Goal: Information Seeking & Learning: Learn about a topic

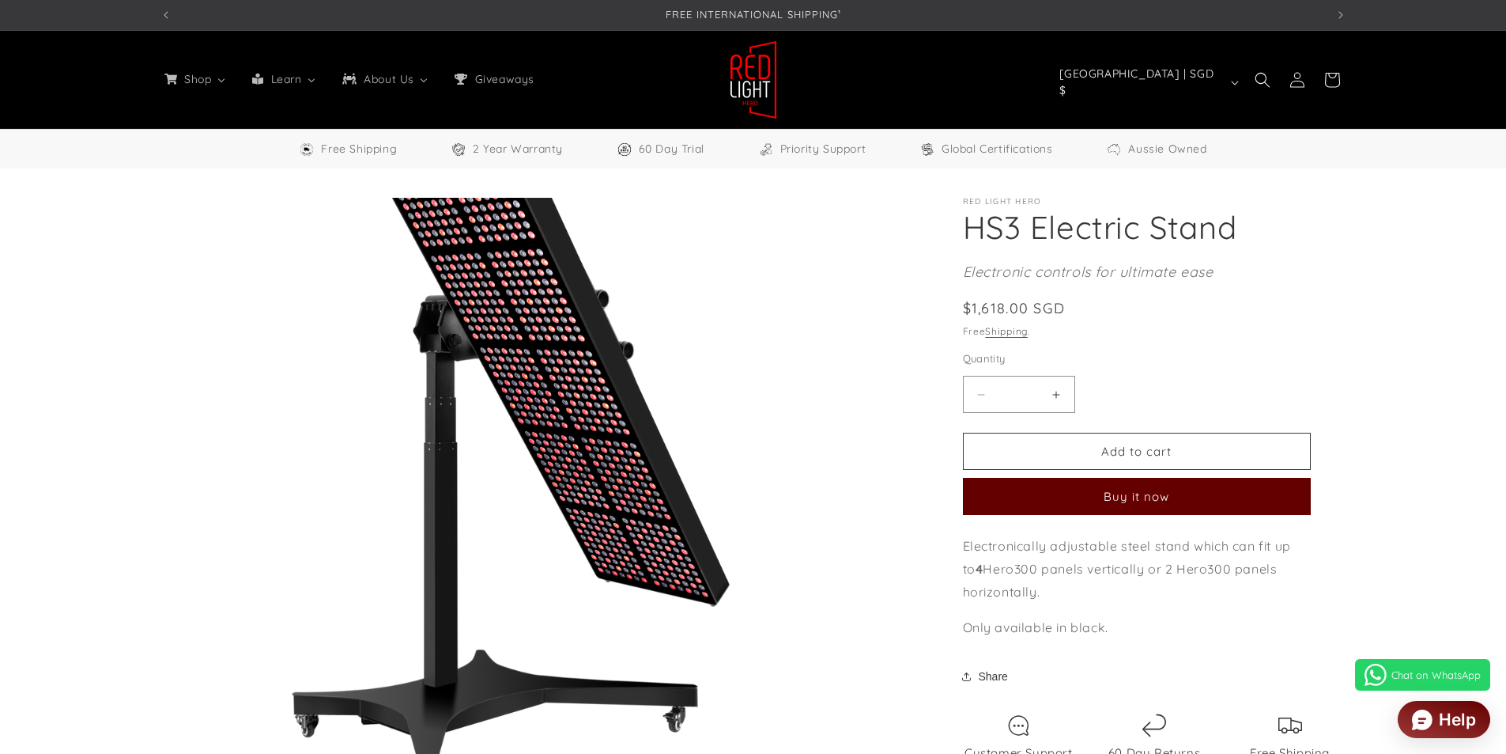
select select "**"
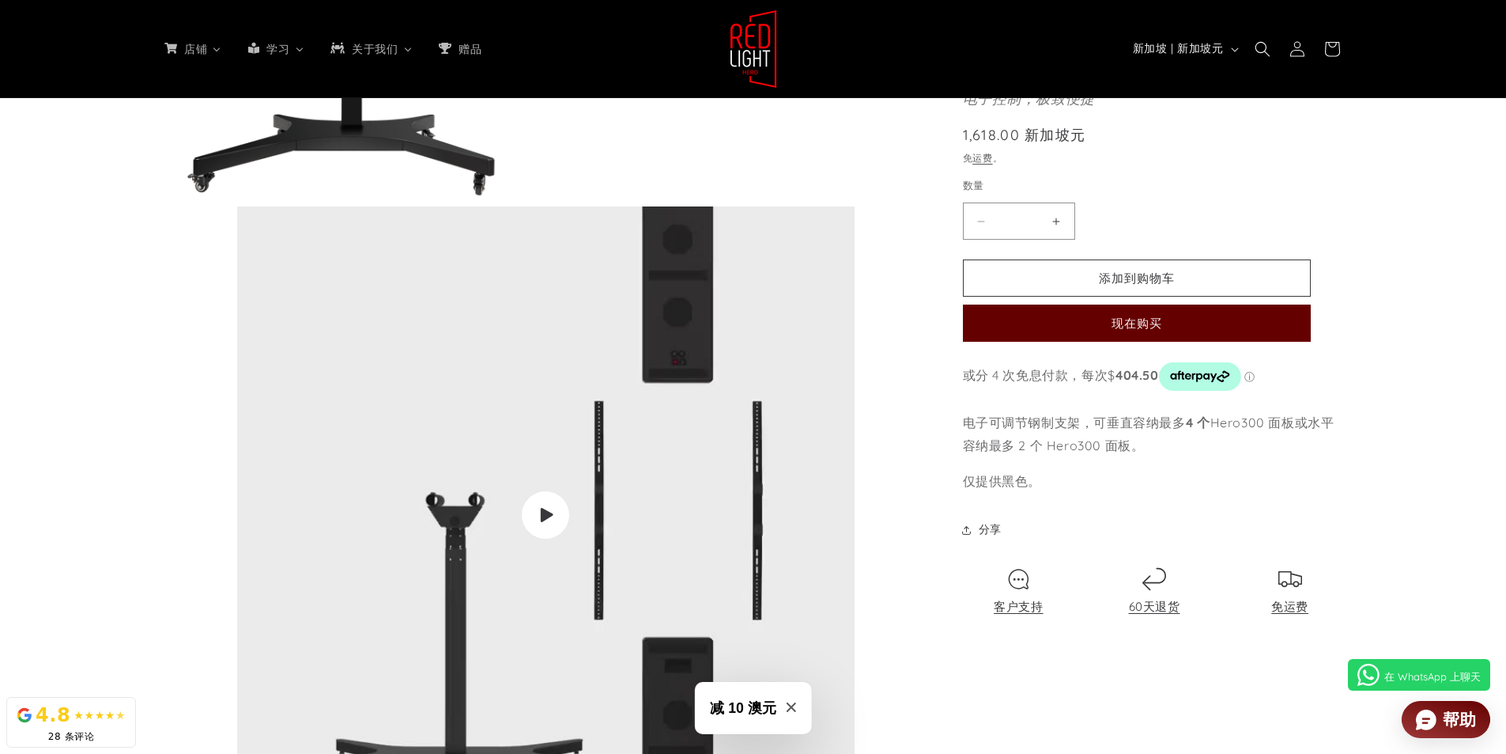
scroll to position [0, 2331]
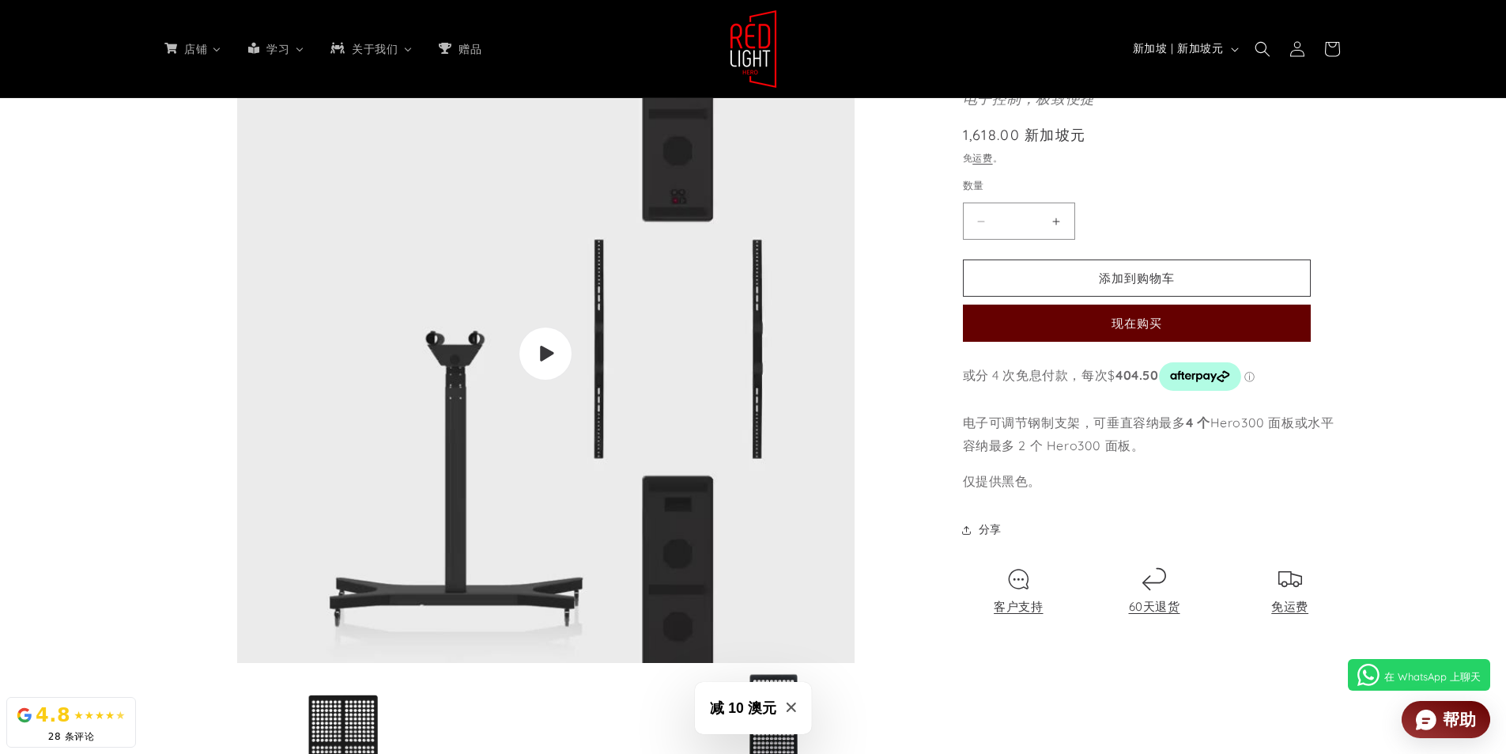
click at [533, 353] on span "播放视频" at bounding box center [546, 354] width 54 height 54
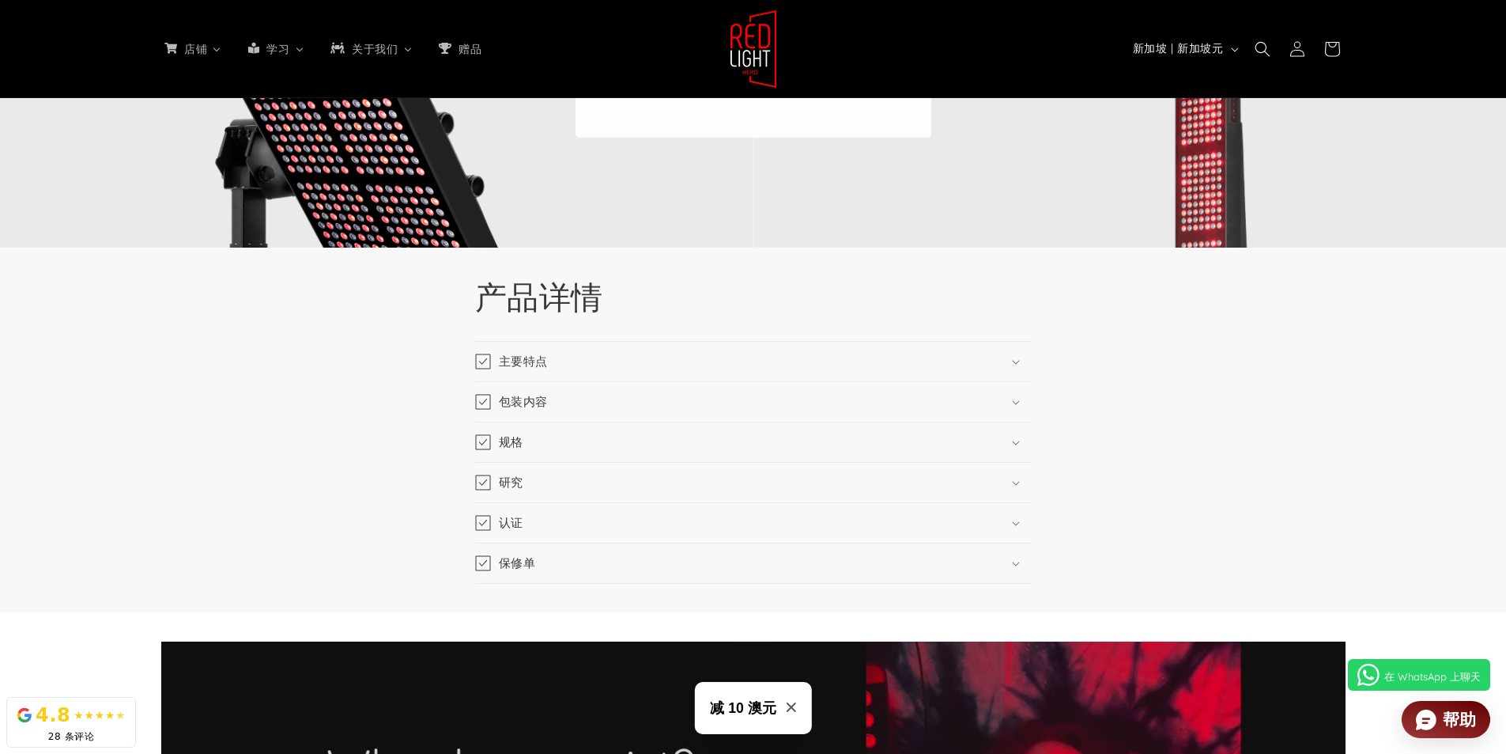
scroll to position [2825, 0]
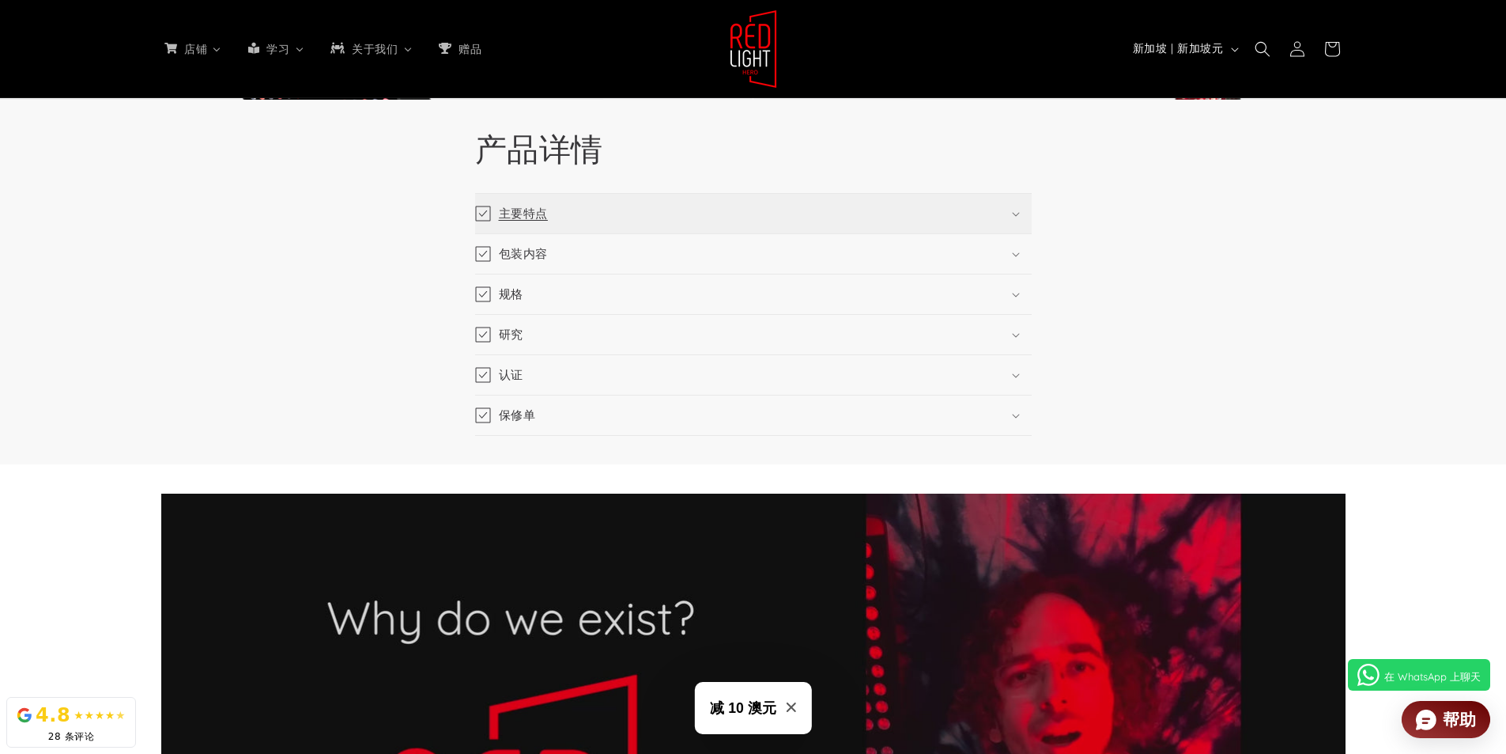
click at [706, 219] on summary "主要特点" at bounding box center [753, 214] width 557 height 40
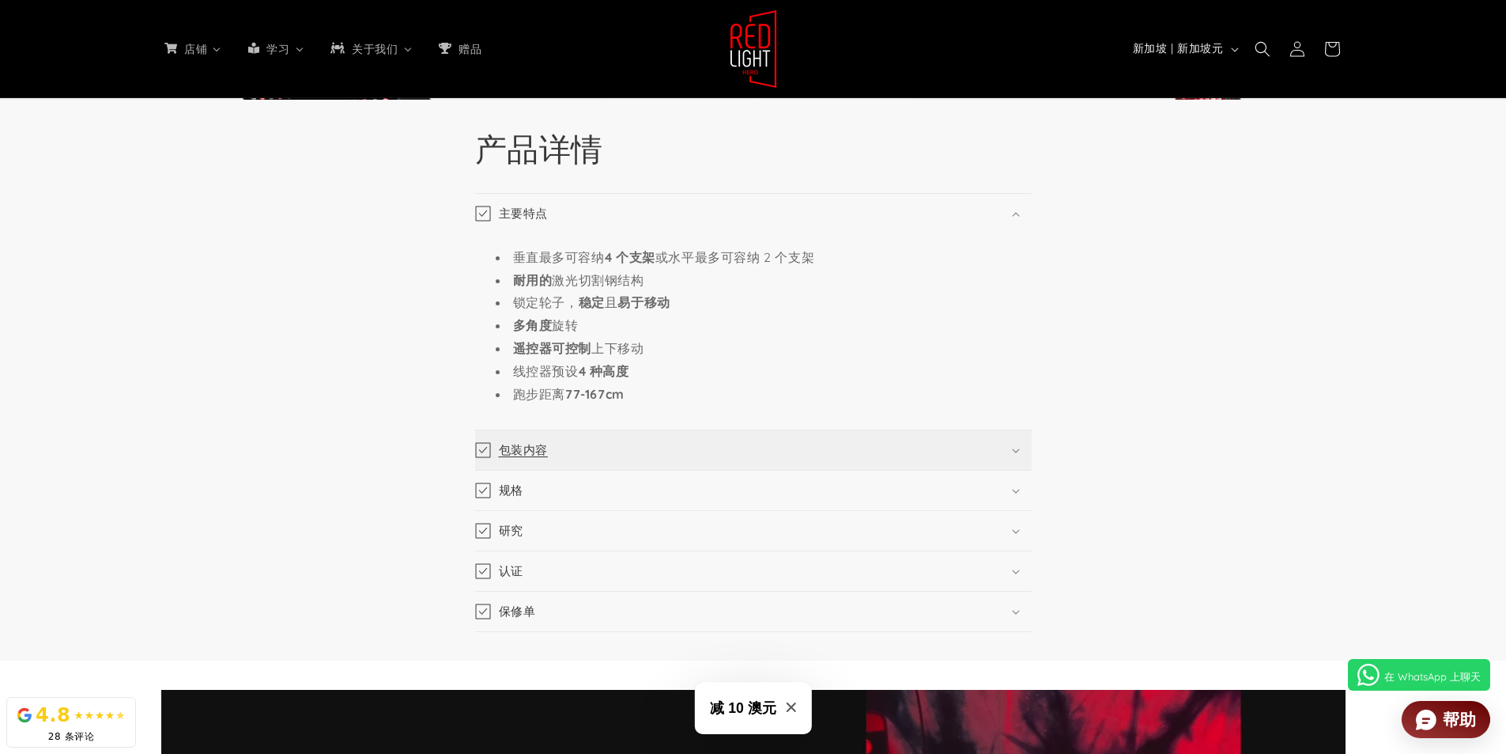
scroll to position [0, 2331]
click at [706, 443] on summary "包装内容" at bounding box center [753, 450] width 557 height 40
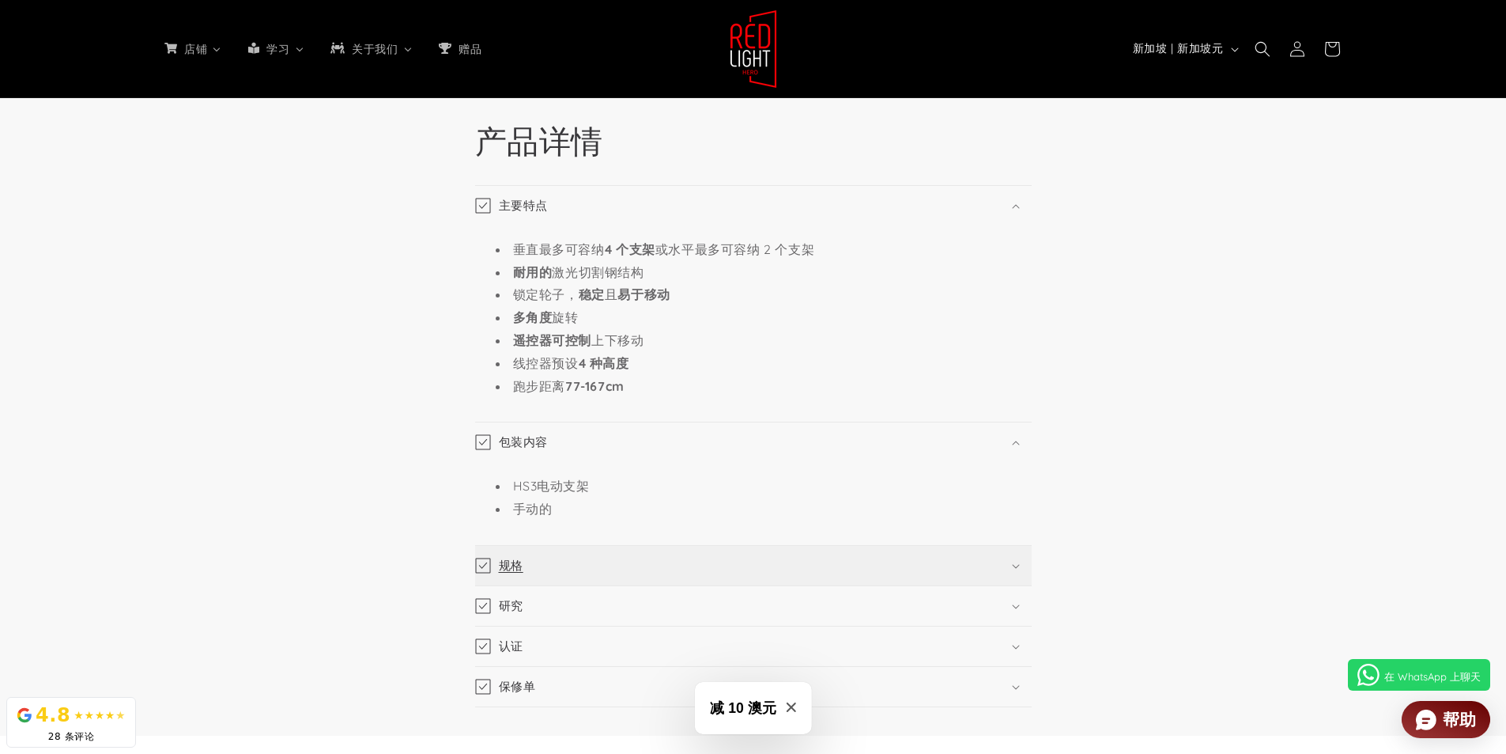
scroll to position [2825, 0]
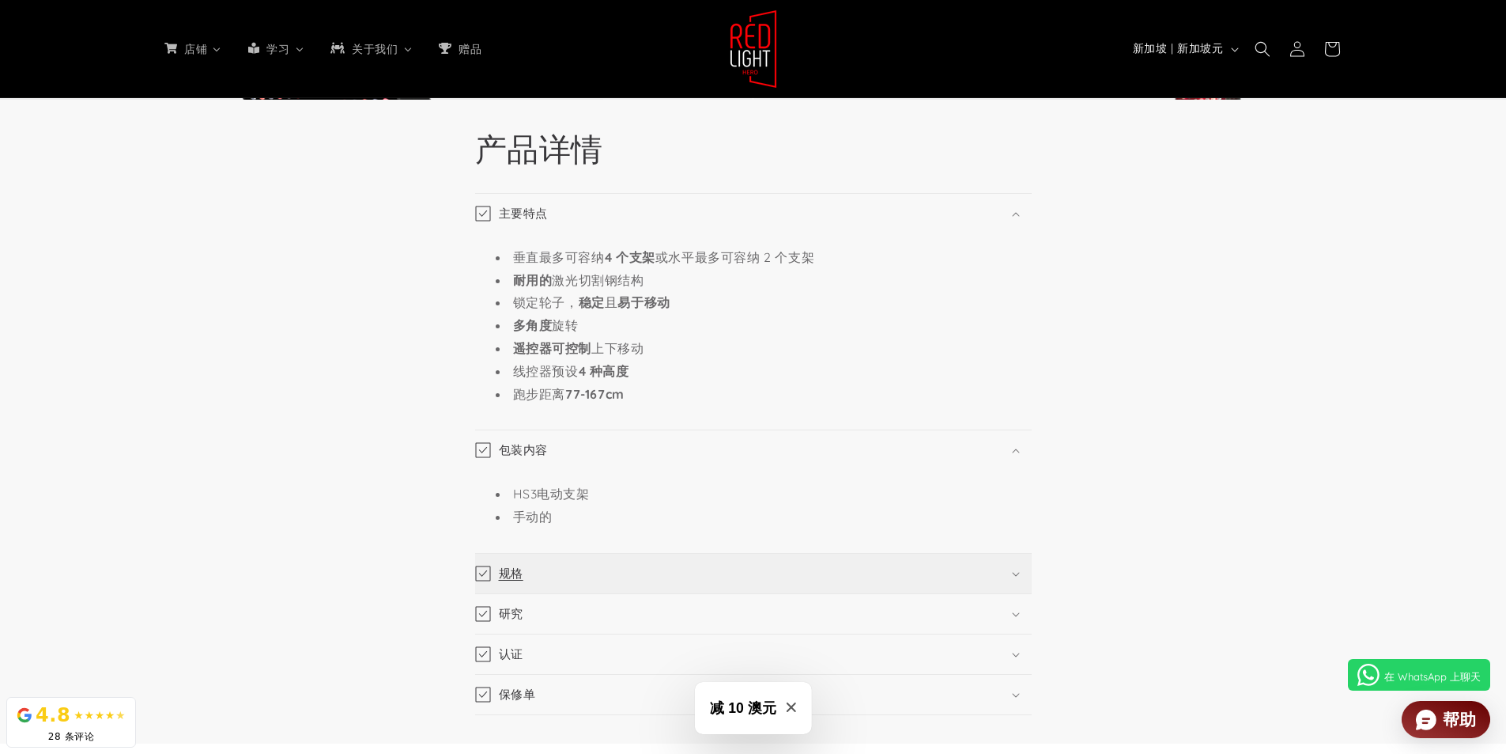
click at [679, 578] on summary "规格" at bounding box center [753, 574] width 557 height 40
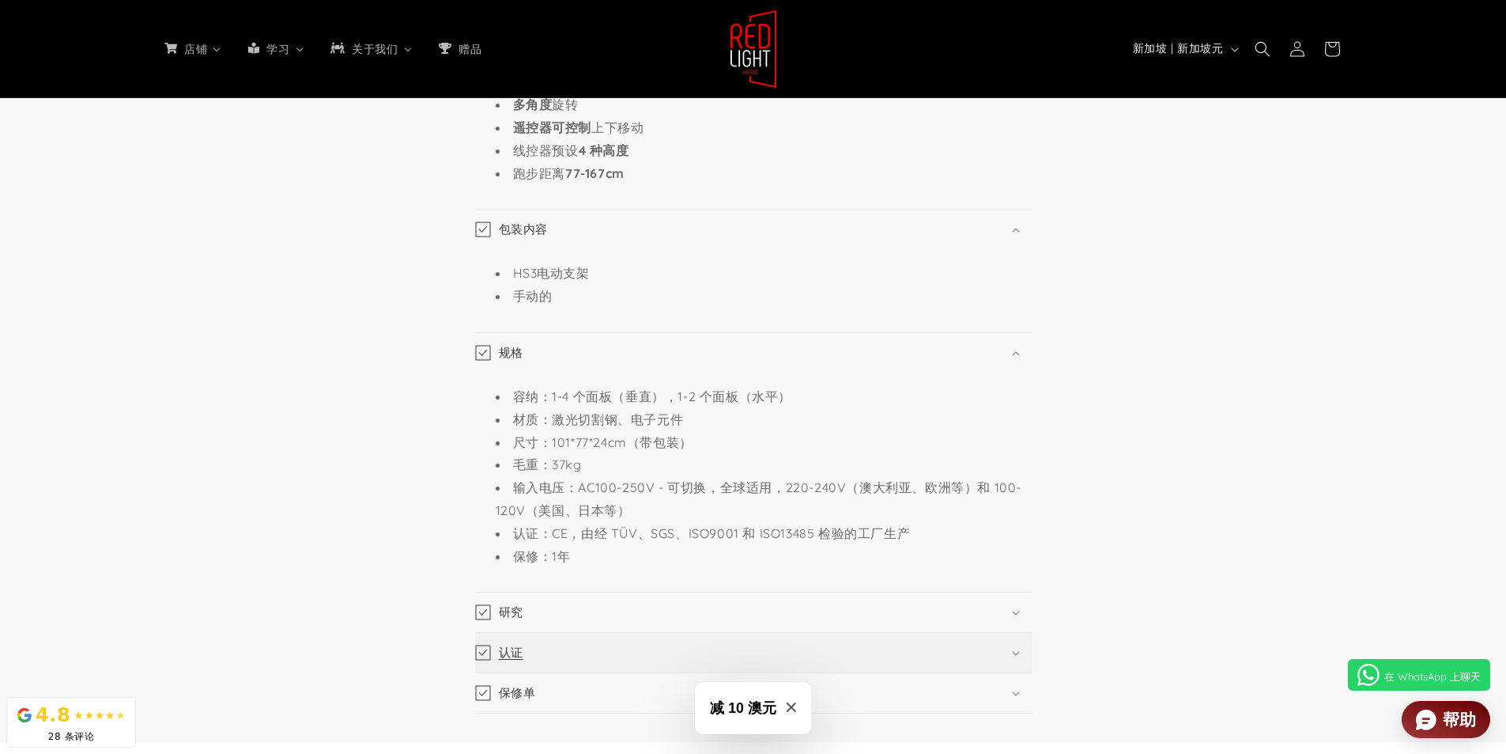
scroll to position [3141, 0]
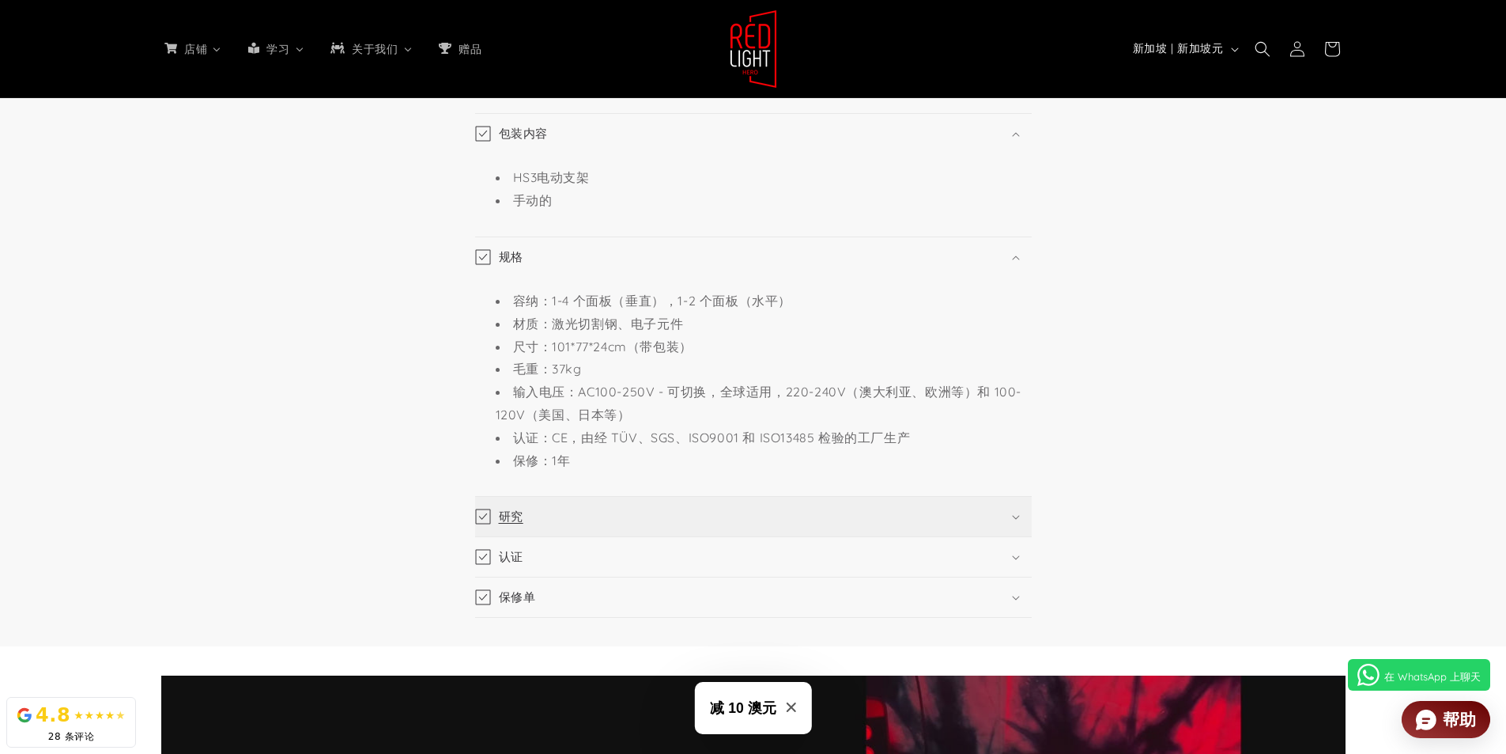
click at [663, 517] on summary "研究" at bounding box center [753, 517] width 557 height 40
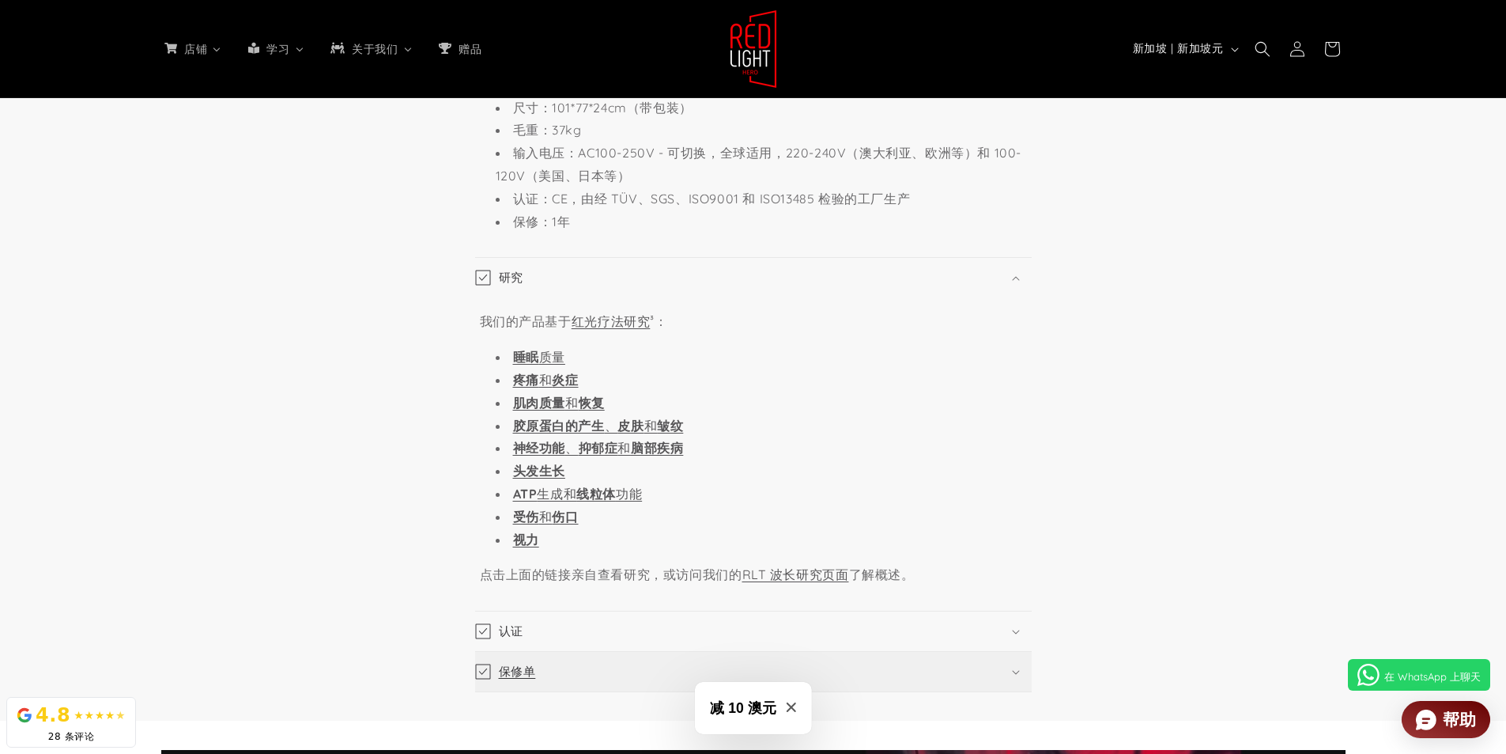
scroll to position [3457, 0]
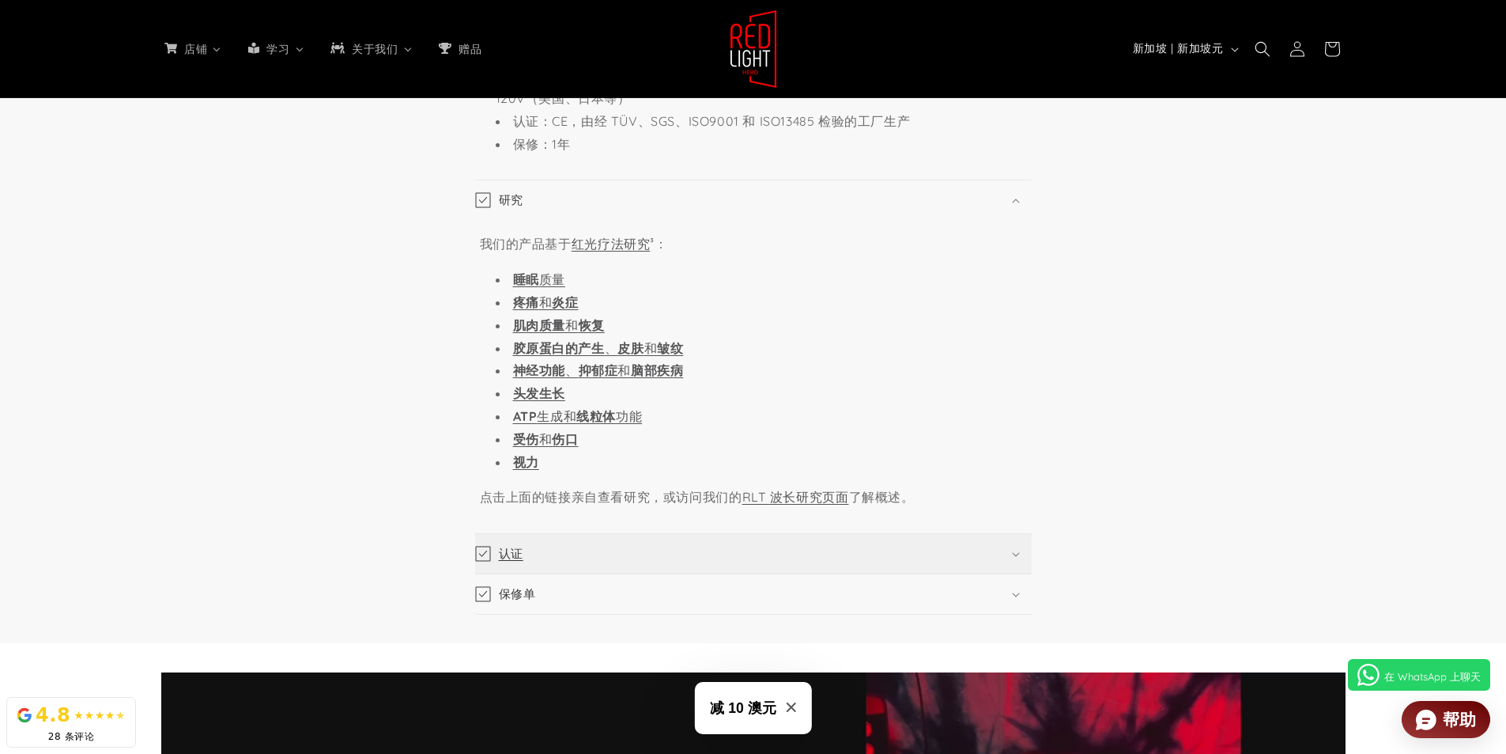
click at [734, 550] on summary "认证" at bounding box center [753, 554] width 557 height 40
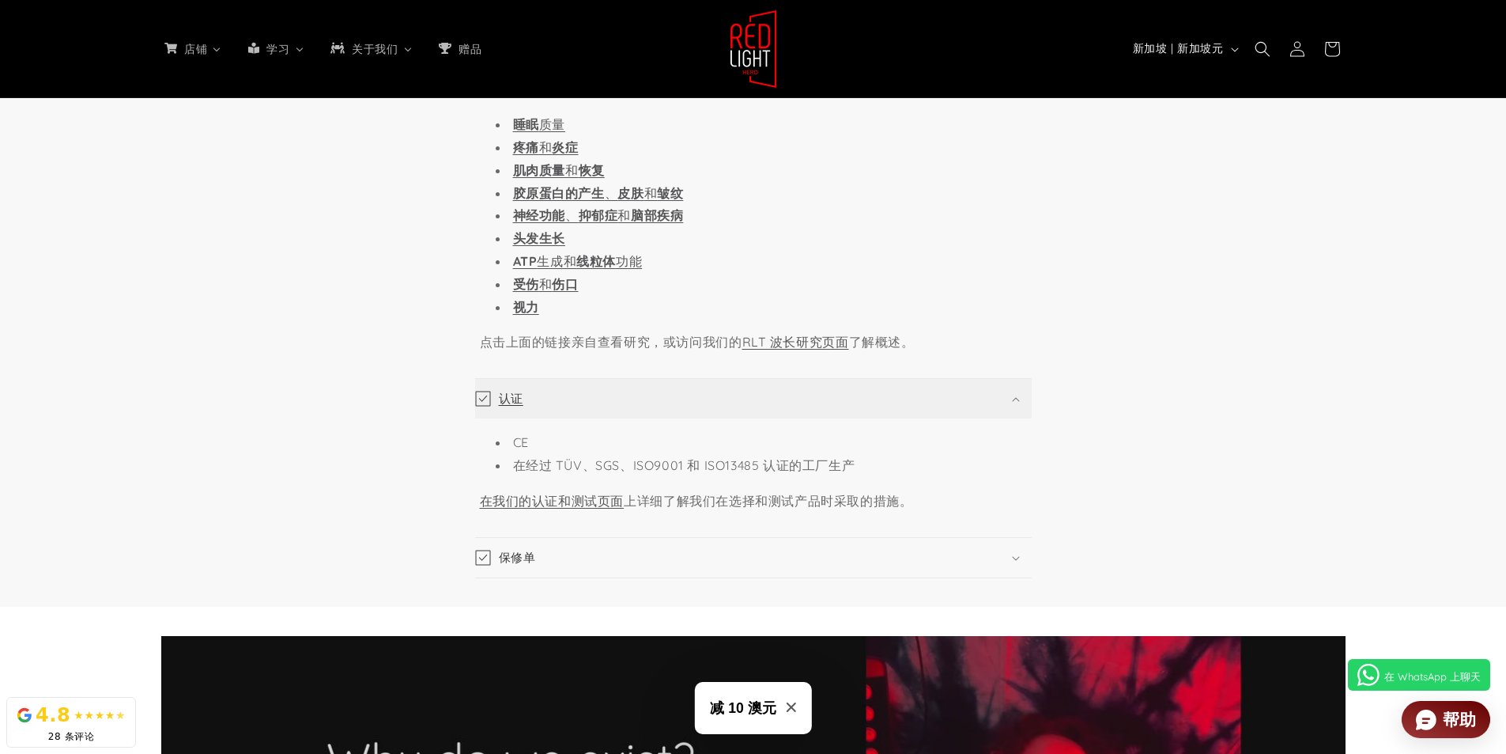
scroll to position [3616, 0]
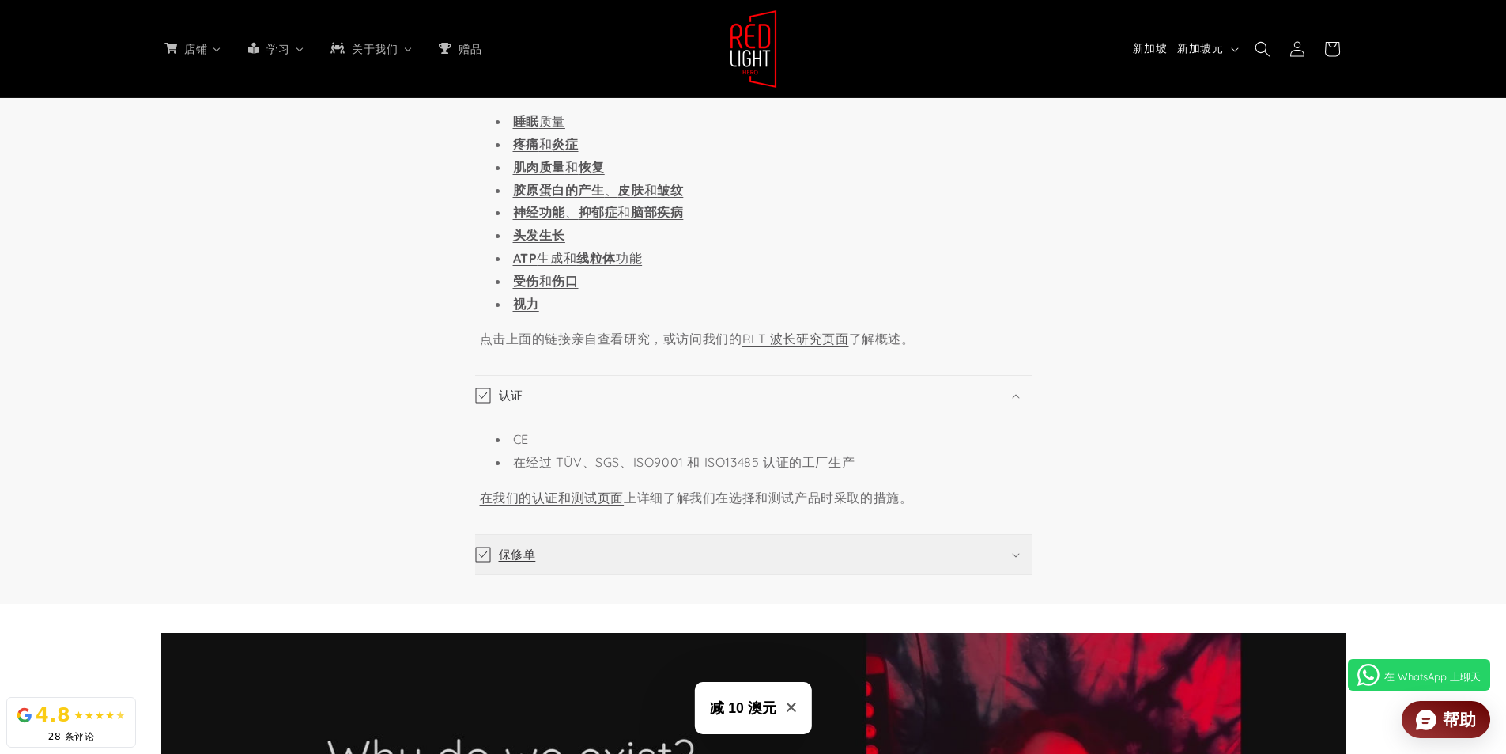
click at [731, 554] on summary "保修单" at bounding box center [753, 555] width 557 height 40
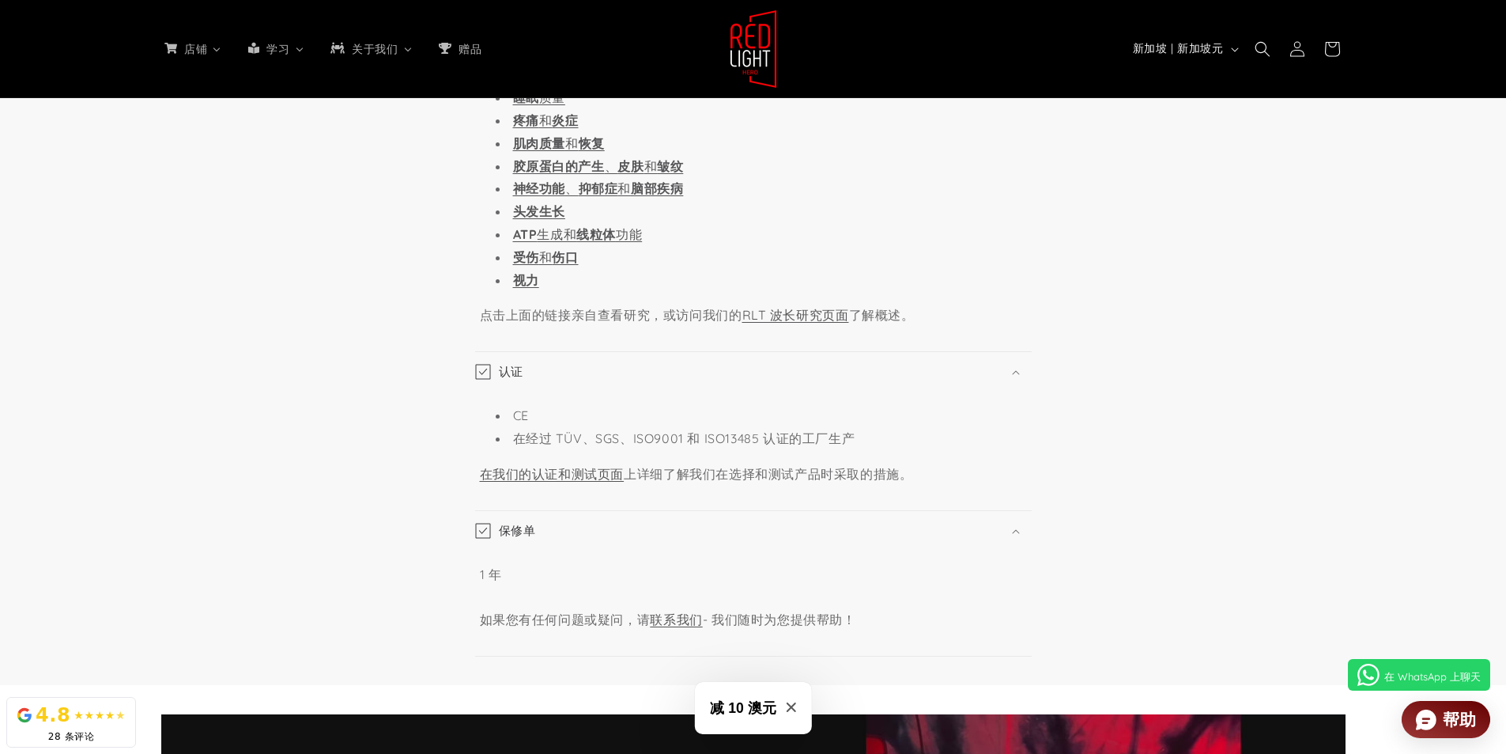
scroll to position [3695, 0]
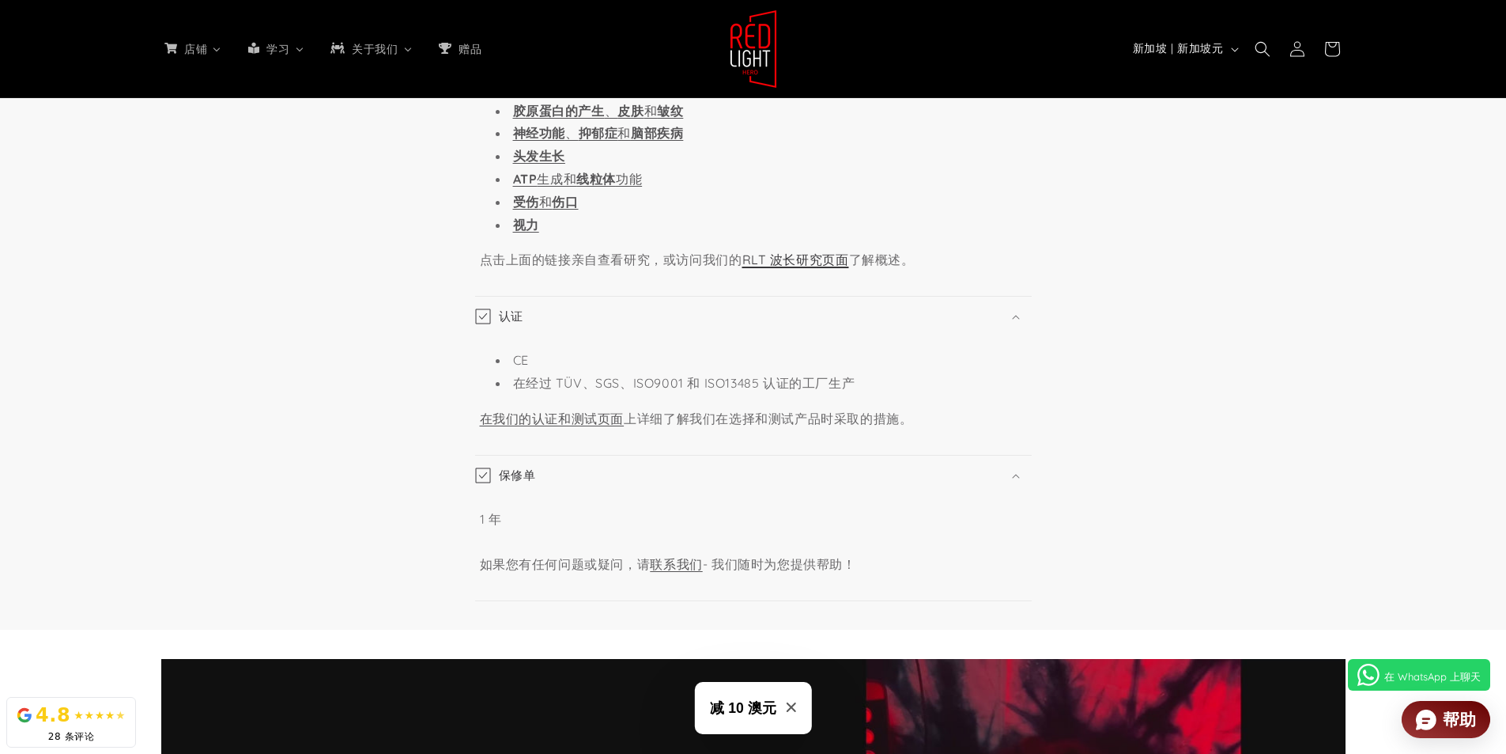
click at [791, 253] on font "RLT 波长研究页面" at bounding box center [796, 259] width 107 height 16
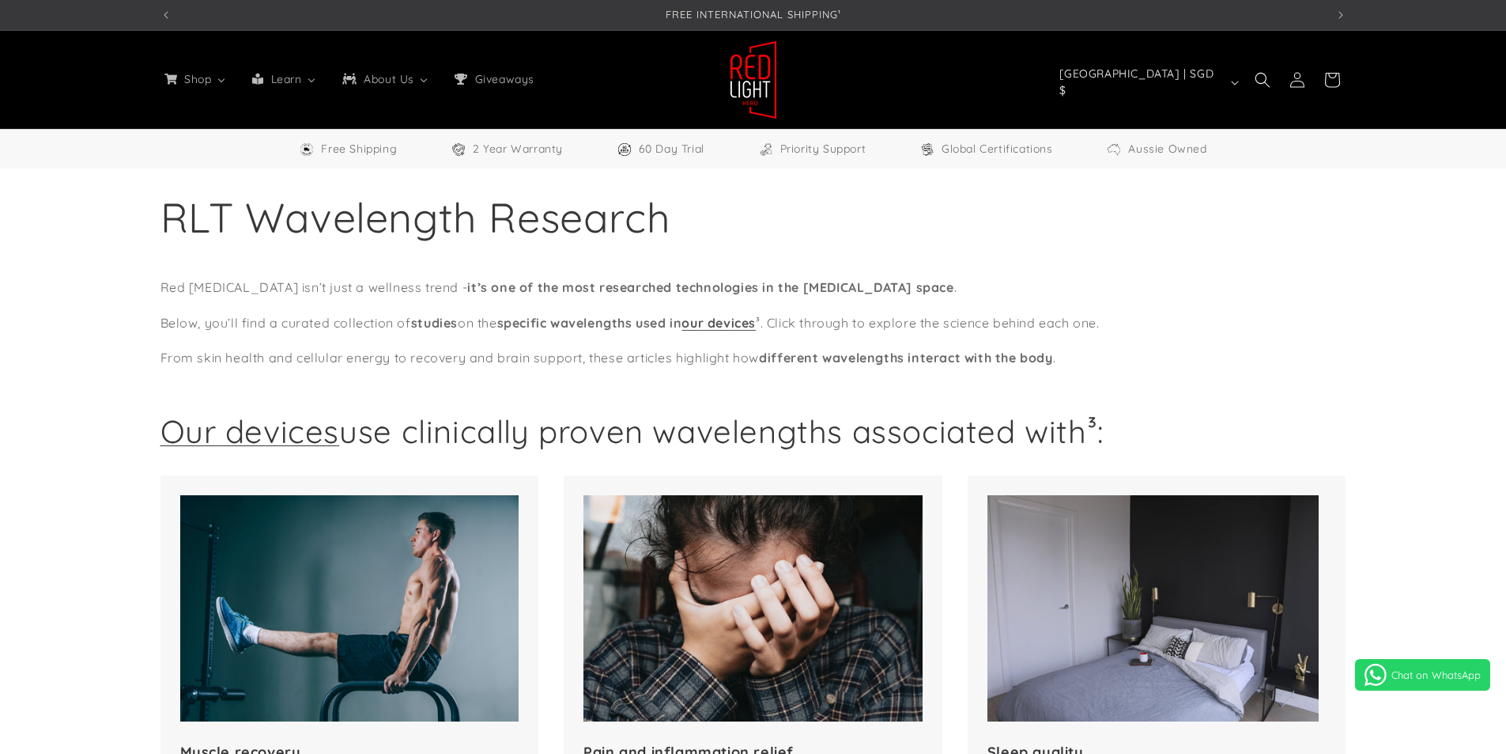
select select "**"
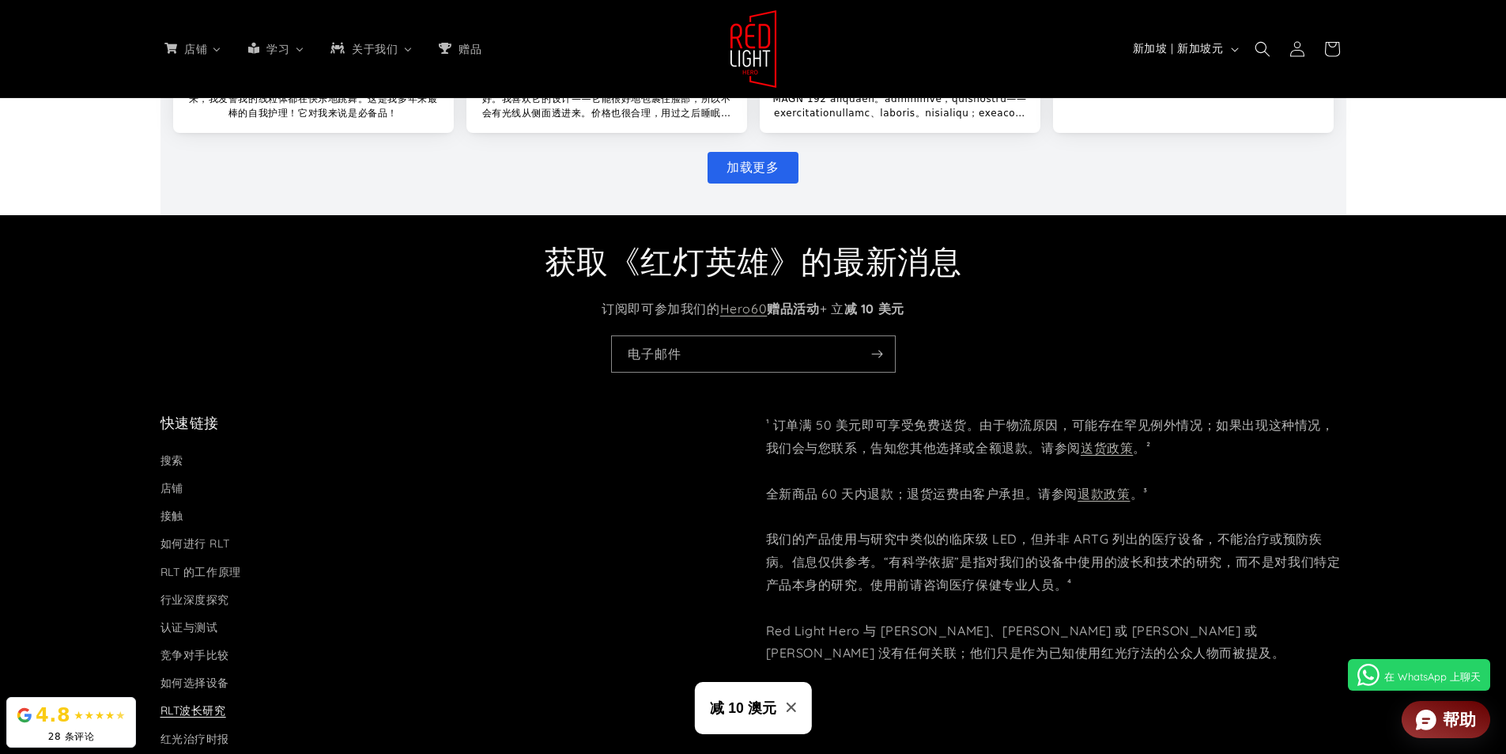
scroll to position [3152, 0]
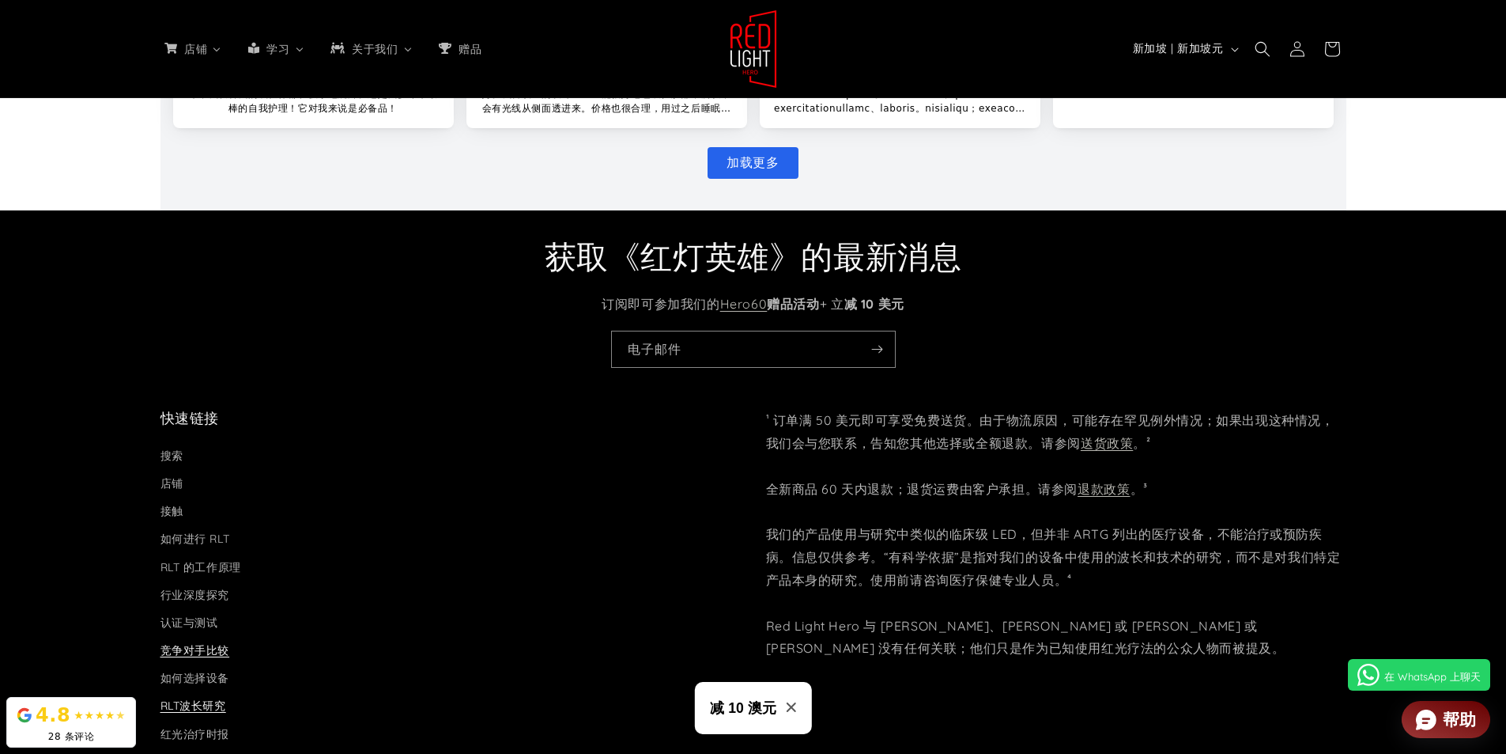
click at [195, 647] on font "竞争对手比较" at bounding box center [196, 650] width 70 height 14
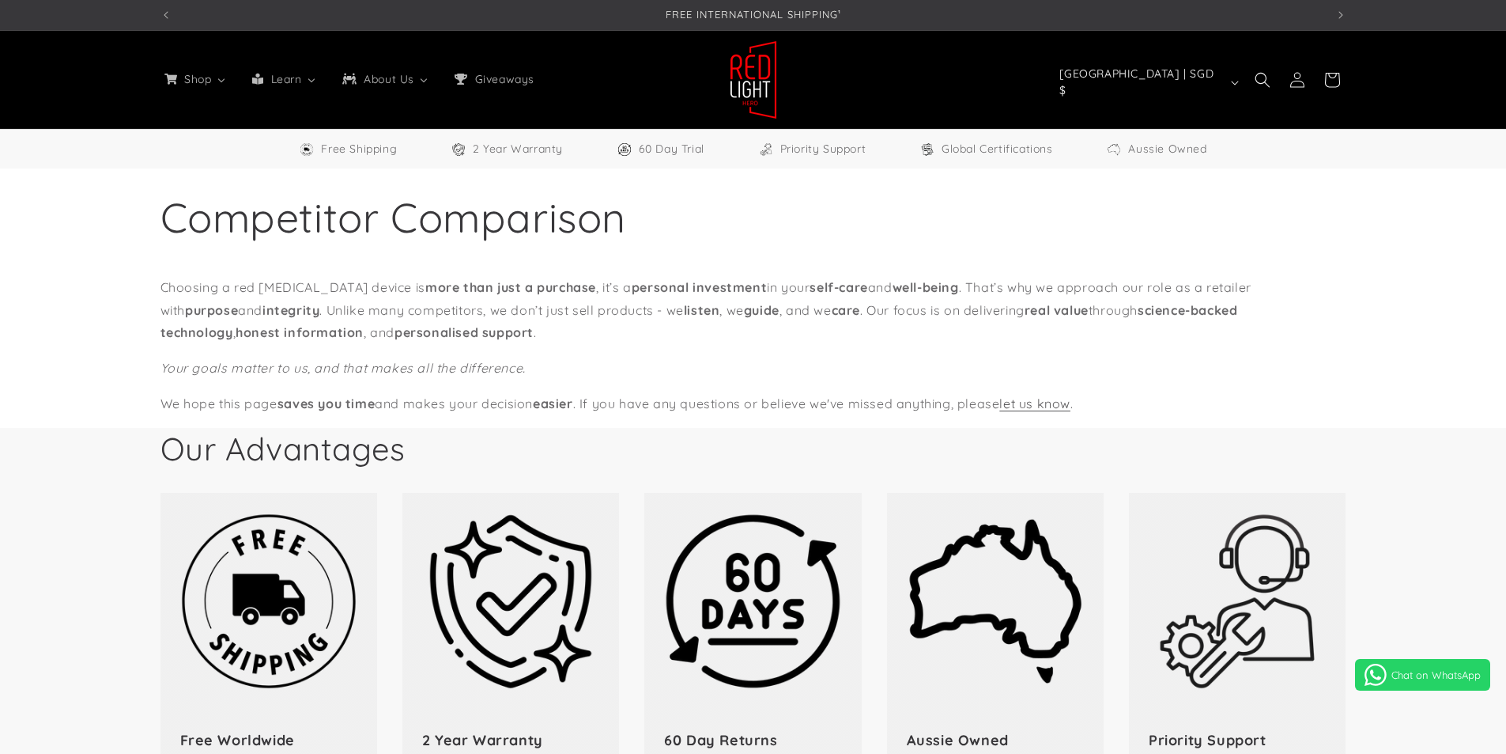
select select "**"
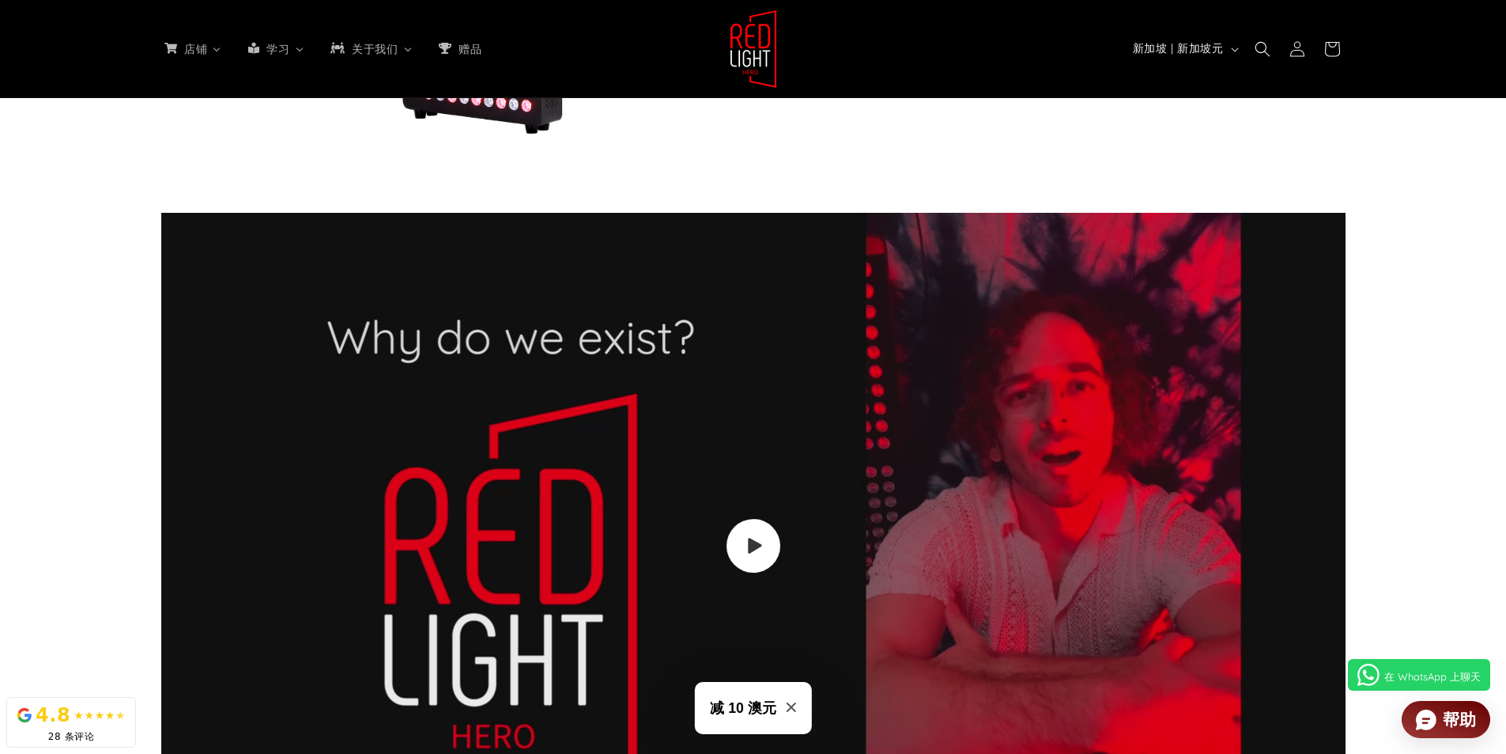
click at [760, 519] on span "加载视频：" at bounding box center [753, 546] width 54 height 54
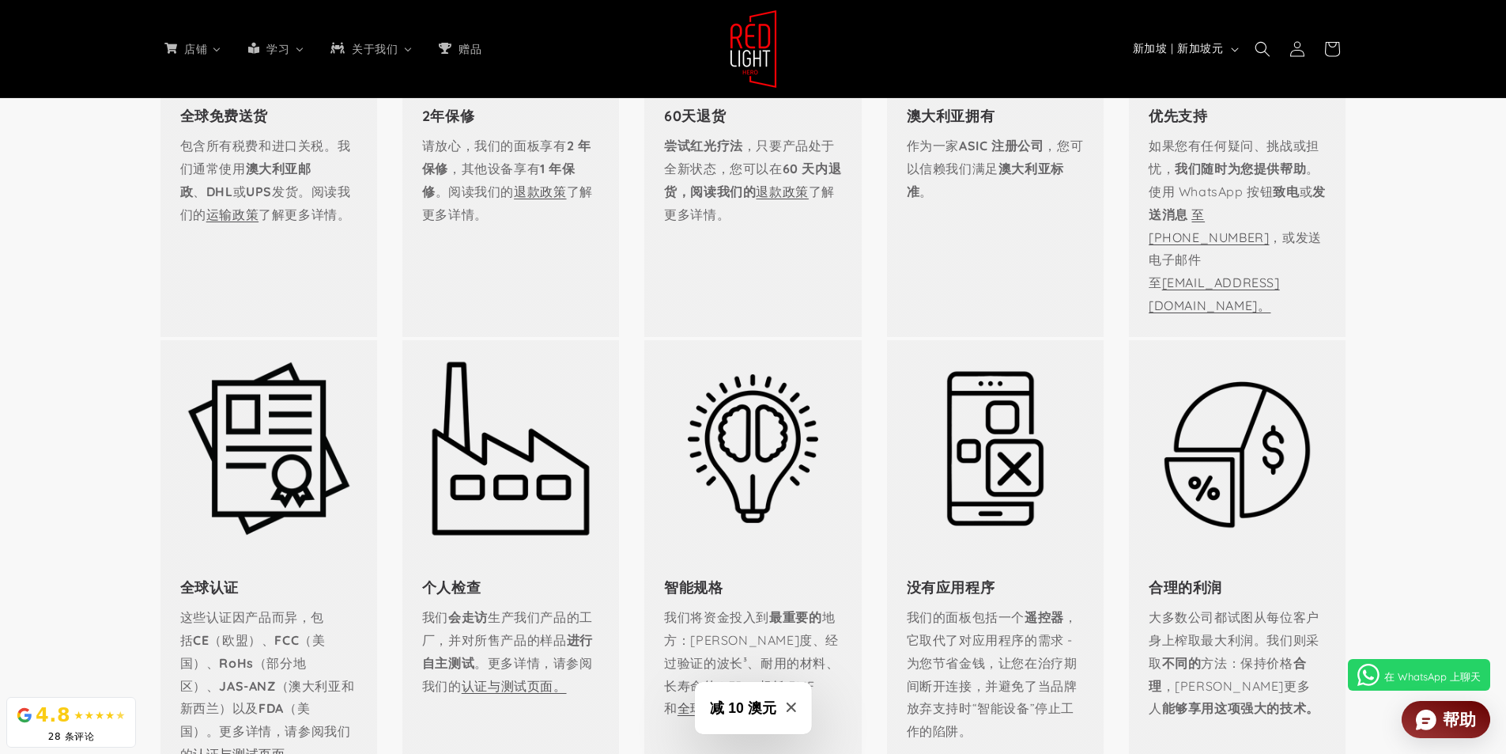
scroll to position [0, 1166]
click at [224, 746] on font "认证与测试页面。" at bounding box center [245, 754] width 105 height 16
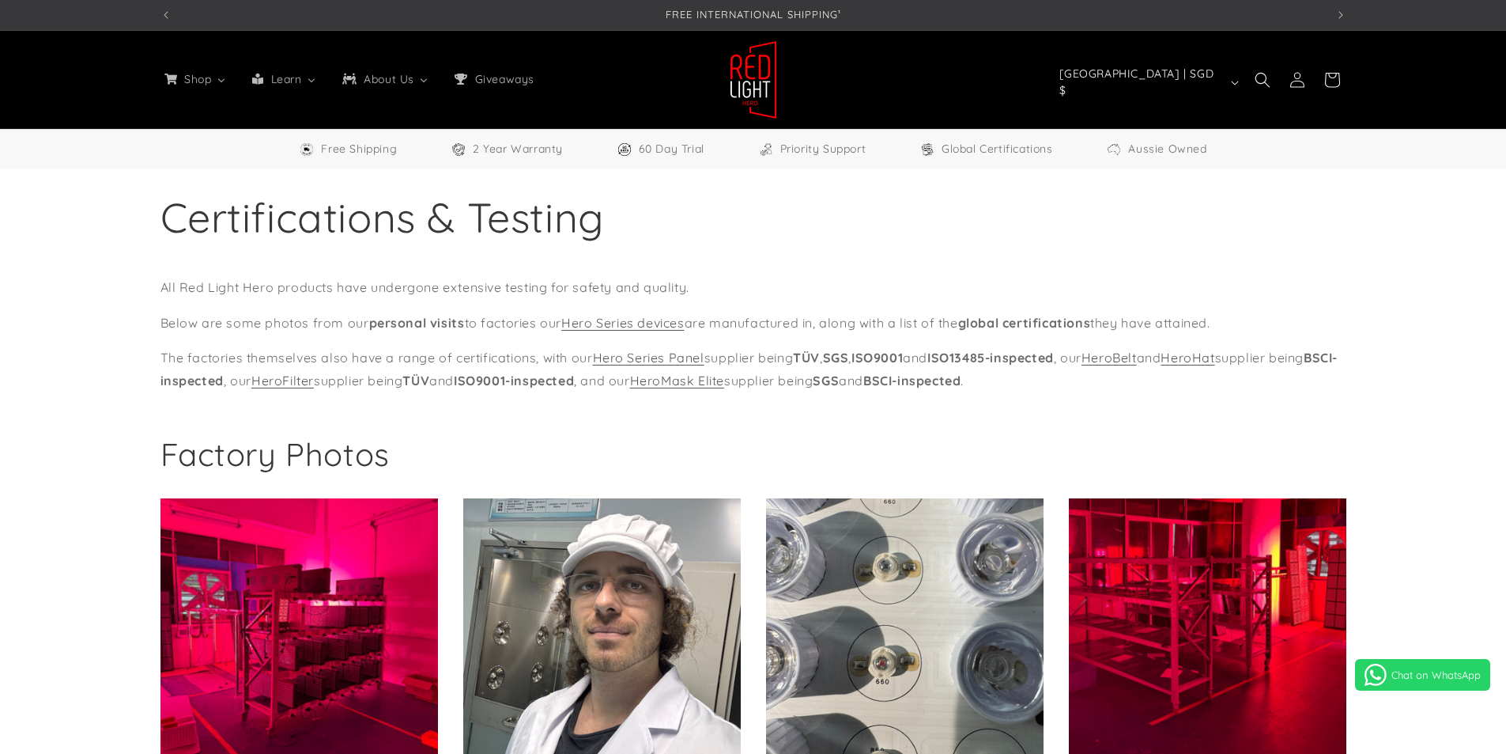
select select "**"
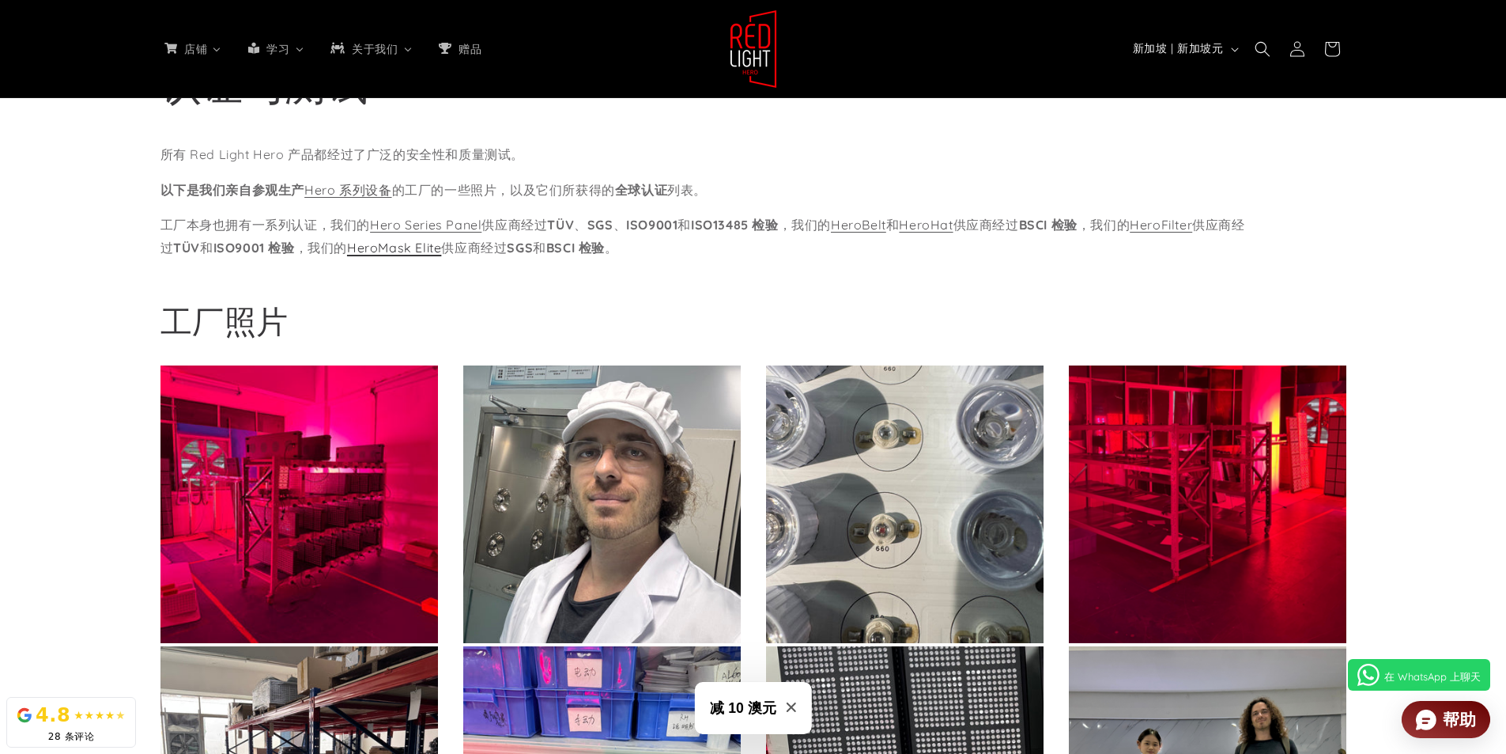
click at [427, 252] on font "HeroMask Elite" at bounding box center [394, 248] width 94 height 16
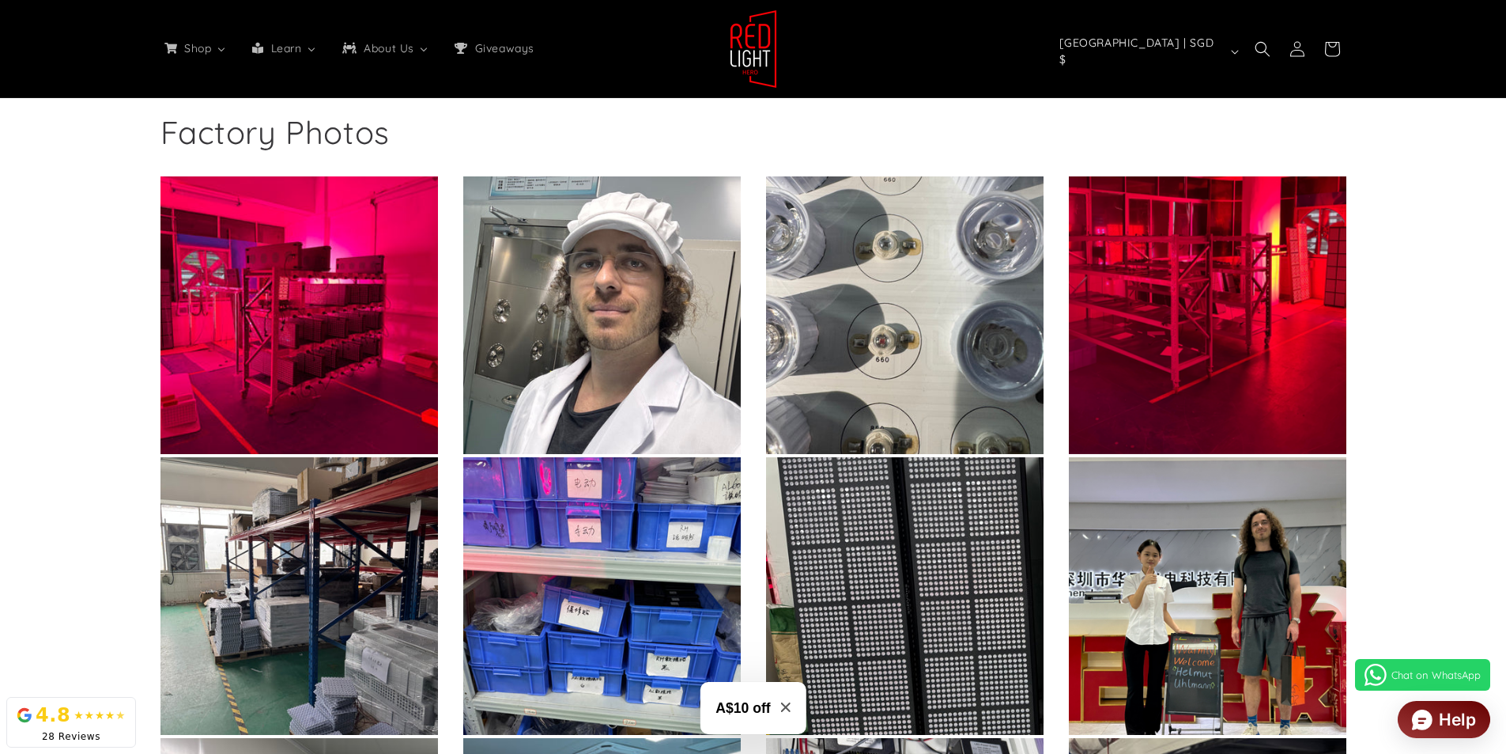
scroll to position [0, 1166]
click at [1473, 240] on div "Factory Photos" at bounding box center [753, 563] width 1506 height 961
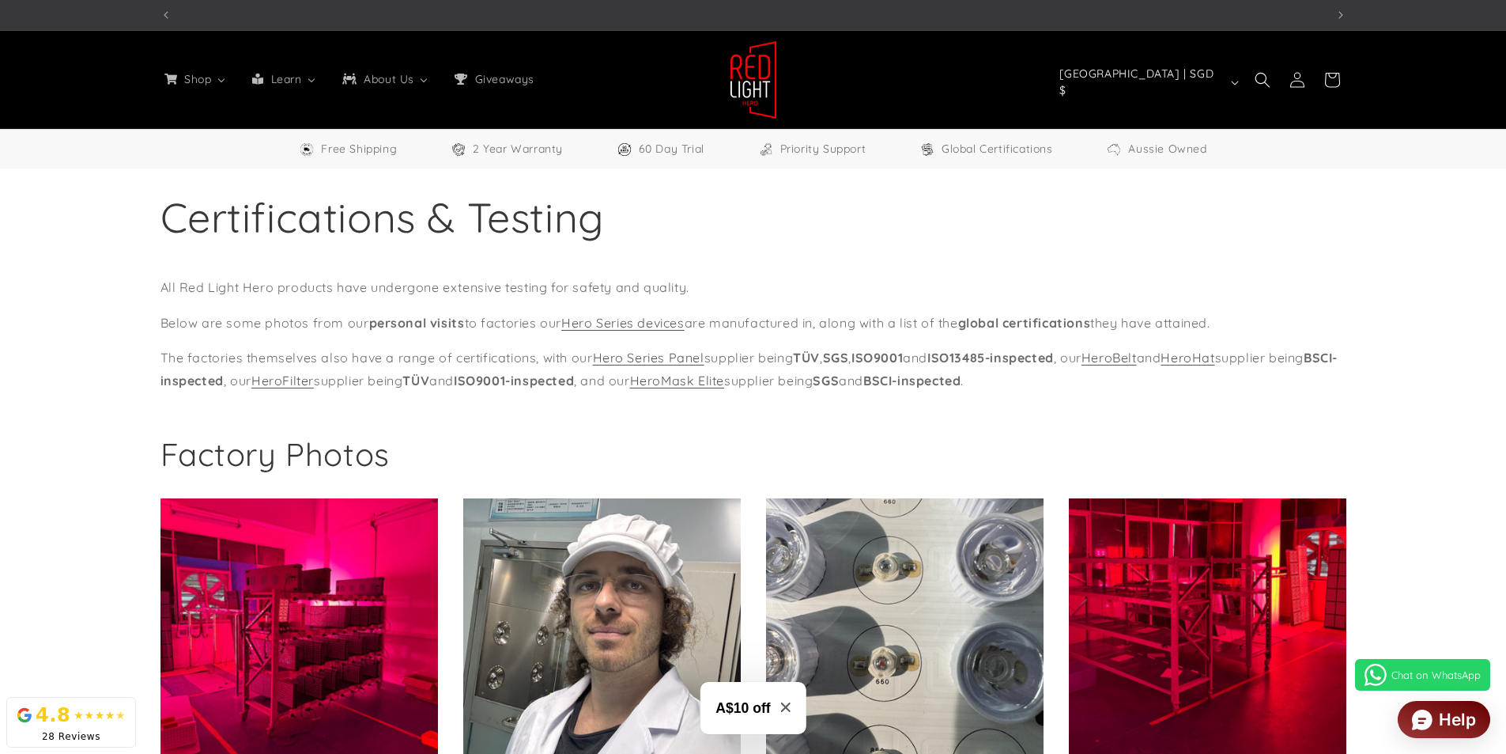
scroll to position [0, 3497]
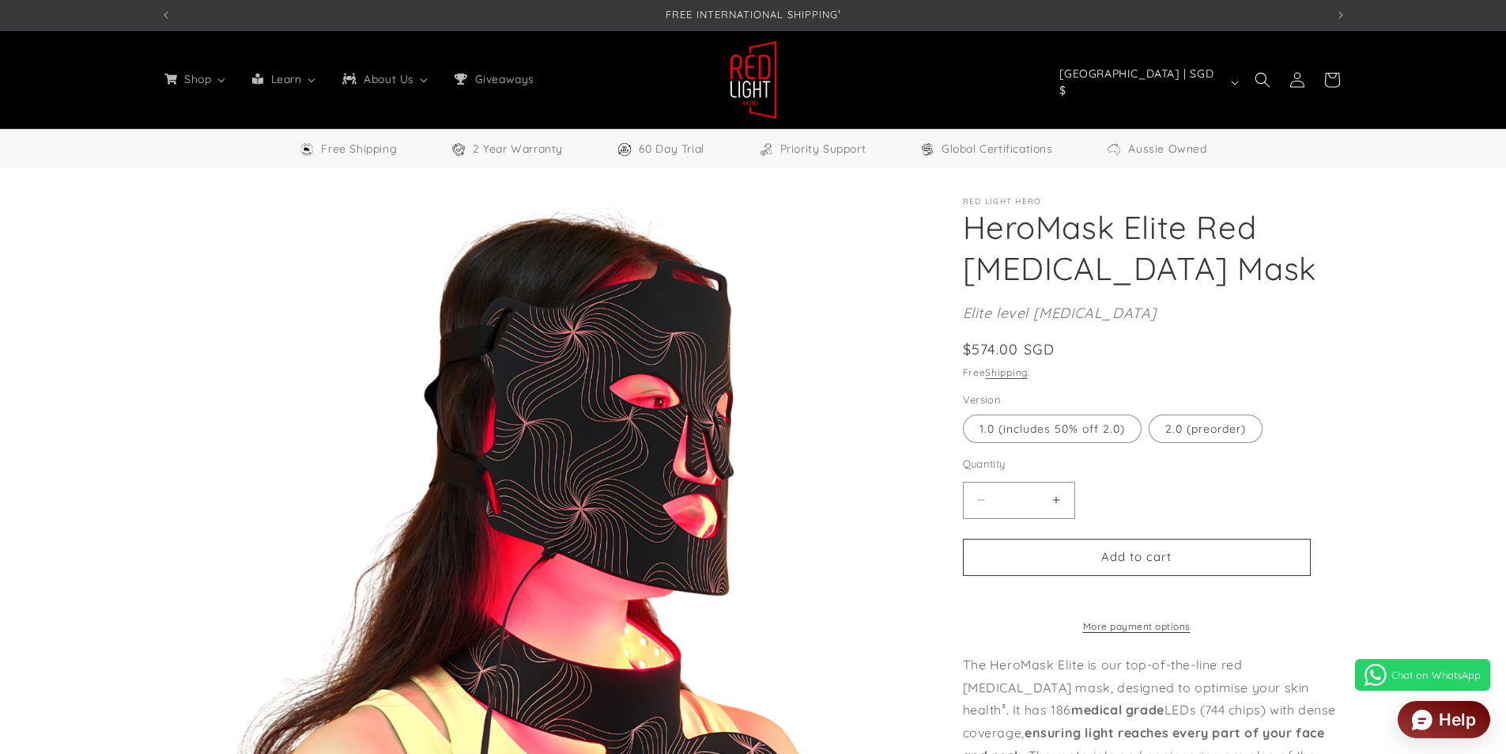
select select "**"
